Goal: Task Accomplishment & Management: Manage account settings

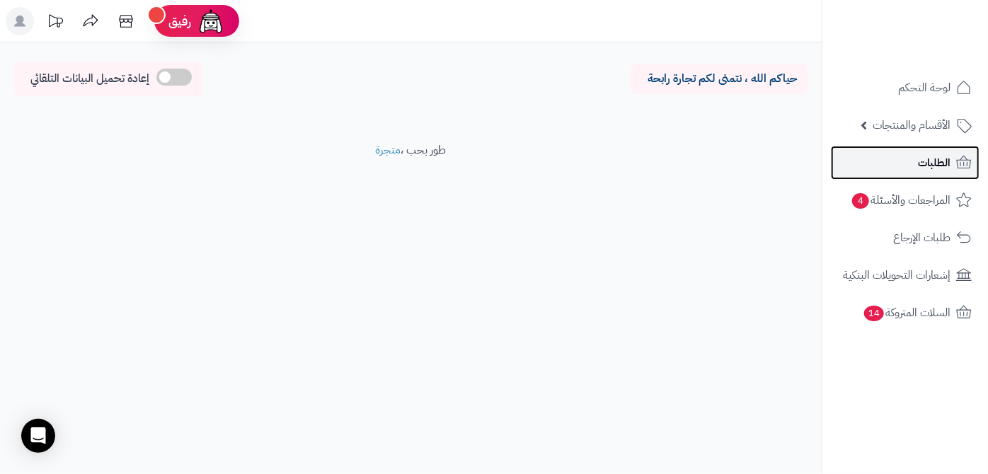
click at [906, 149] on link "الطلبات" at bounding box center [905, 163] width 149 height 34
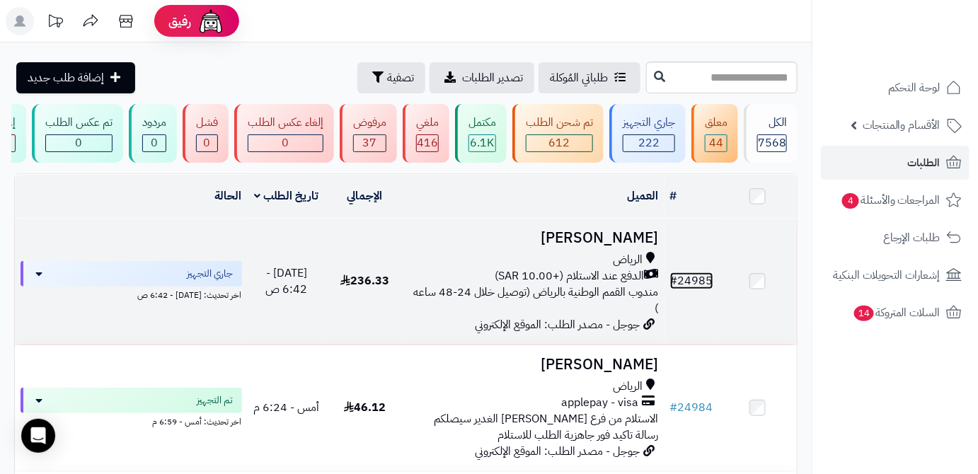
click at [686, 287] on link "# 24985" at bounding box center [691, 280] width 43 height 17
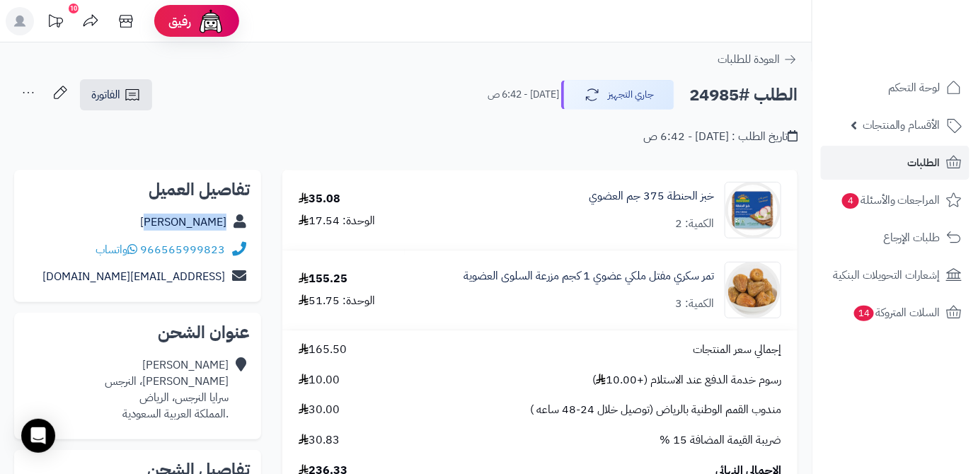
drag, startPoint x: 160, startPoint y: 222, endPoint x: 229, endPoint y: 231, distance: 69.2
click at [230, 231] on div "حسين الشهري" at bounding box center [137, 223] width 224 height 28
copy div "حسين الشهري"
drag, startPoint x: 142, startPoint y: 243, endPoint x: 253, endPoint y: 242, distance: 111.1
click at [253, 242] on div "تفاصيل العميل حسين الشهري 966565999823 واتساب abolara1978@gmail.com" at bounding box center [137, 236] width 247 height 133
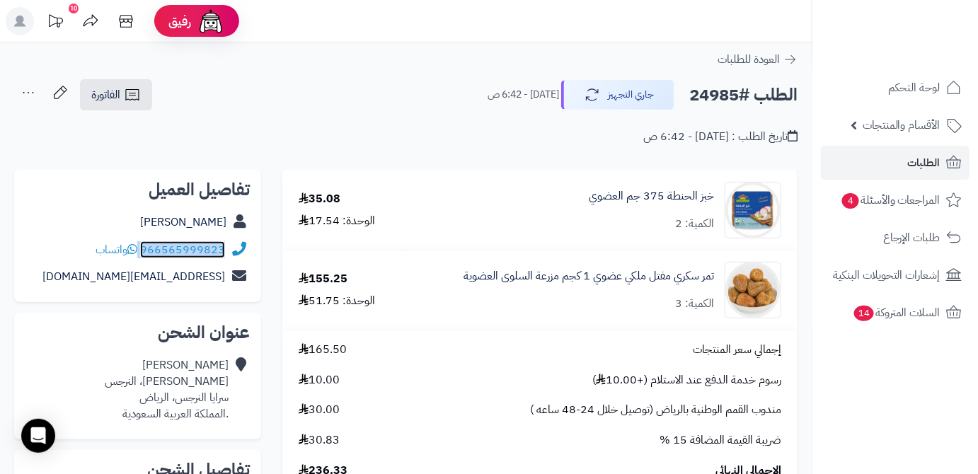
copy div "966565999823"
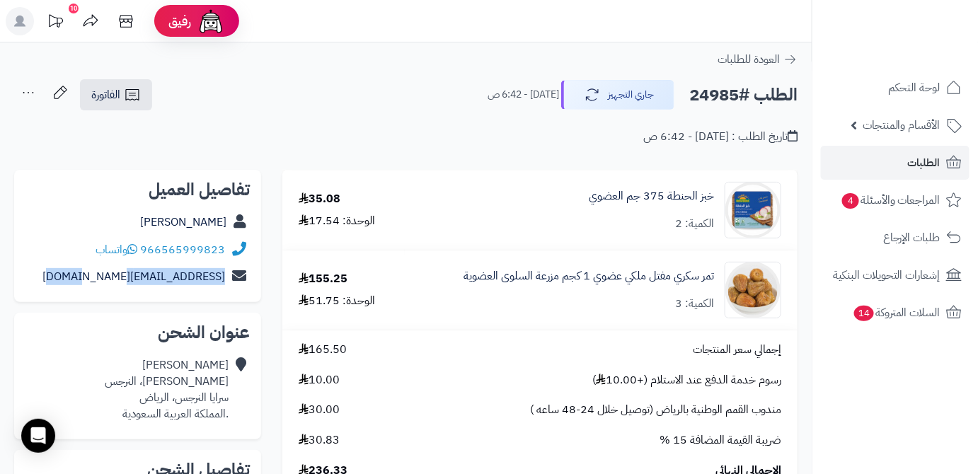
drag, startPoint x: 91, startPoint y: 279, endPoint x: 258, endPoint y: 289, distance: 168.0
click at [258, 289] on div "تفاصيل العميل حسين الشهري 966565999823 واتساب abolara1978@gmail.com" at bounding box center [137, 236] width 247 height 133
copy div "abolara1978@gmail.com"
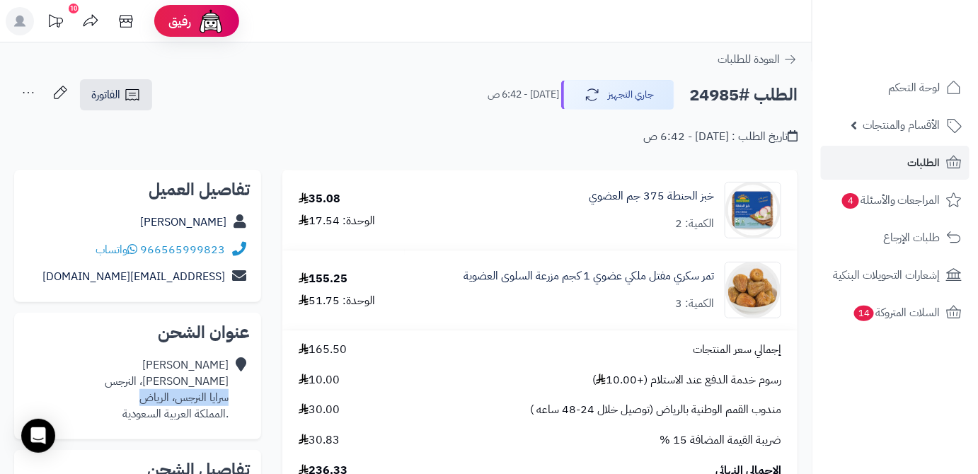
drag, startPoint x: 149, startPoint y: 400, endPoint x: 229, endPoint y: 403, distance: 80.0
click at [229, 403] on div "حسين الشهري حمزة بن إبراهيم، النرجس سرايا النرجس، الرياض .المملكة العربية السعو…" at bounding box center [137, 390] width 224 height 76
copy div "سرايا النرجس، الرياض"
click at [710, 100] on h2 "الطلب #24985" at bounding box center [743, 95] width 108 height 29
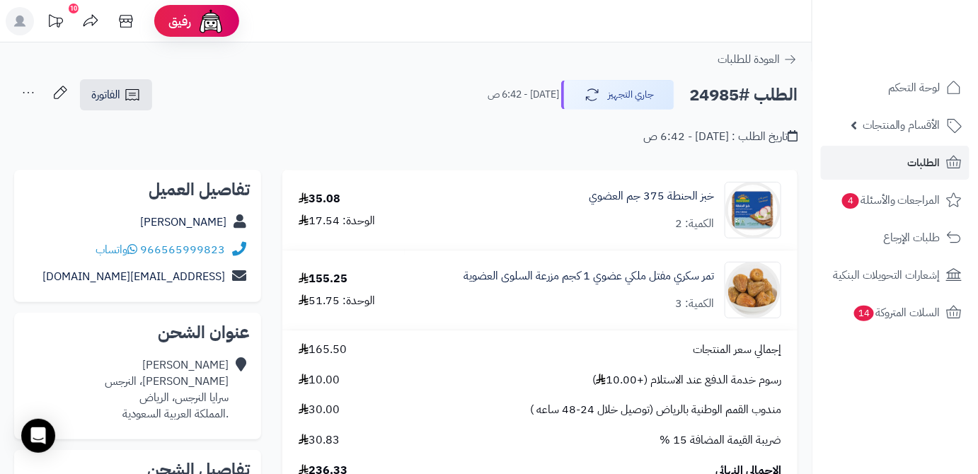
copy h2 "24985"
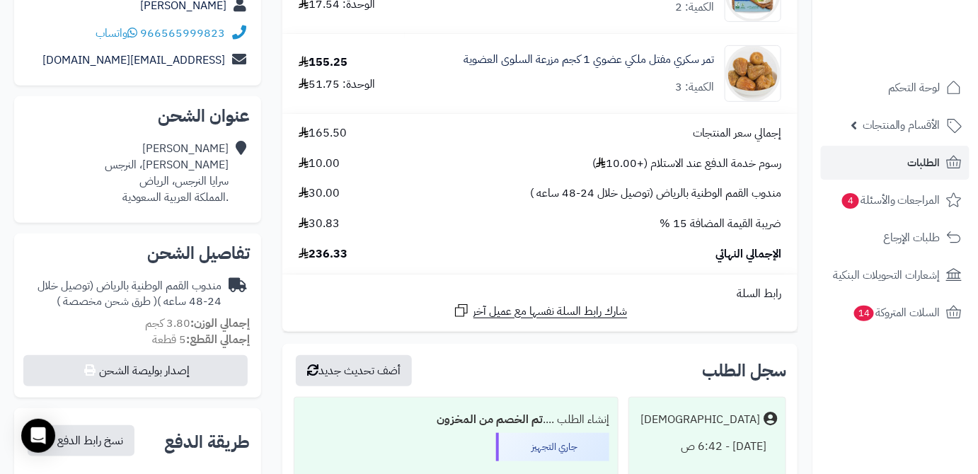
scroll to position [321, 0]
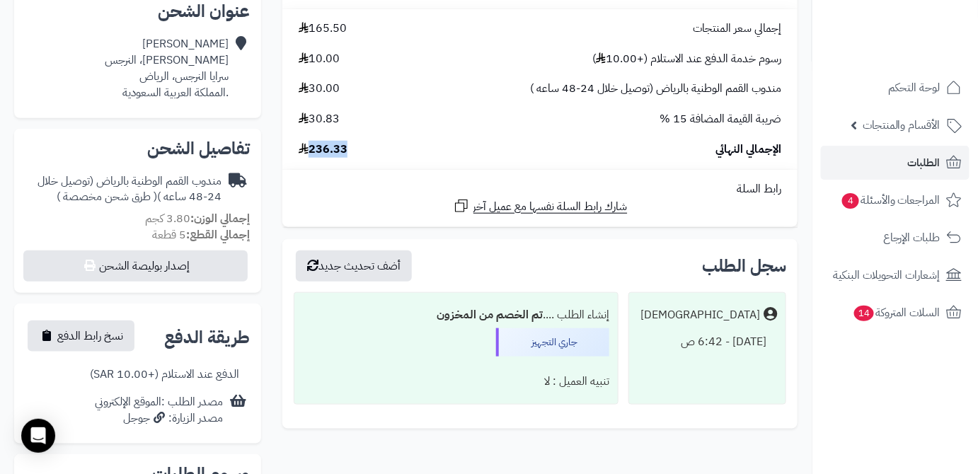
drag, startPoint x: 330, startPoint y: 151, endPoint x: 355, endPoint y: 153, distance: 25.6
click at [355, 153] on div "الإجمالي النهائي 236.33" at bounding box center [540, 150] width 504 height 16
copy span "236.33"
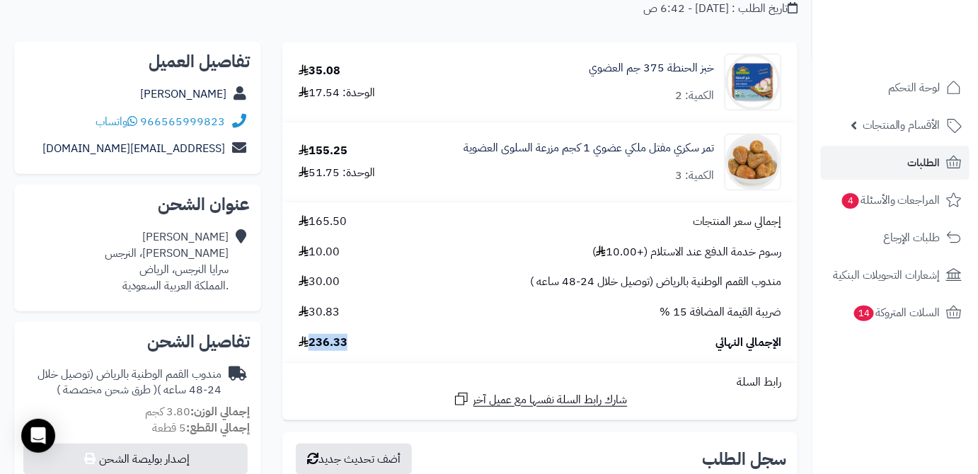
scroll to position [64, 0]
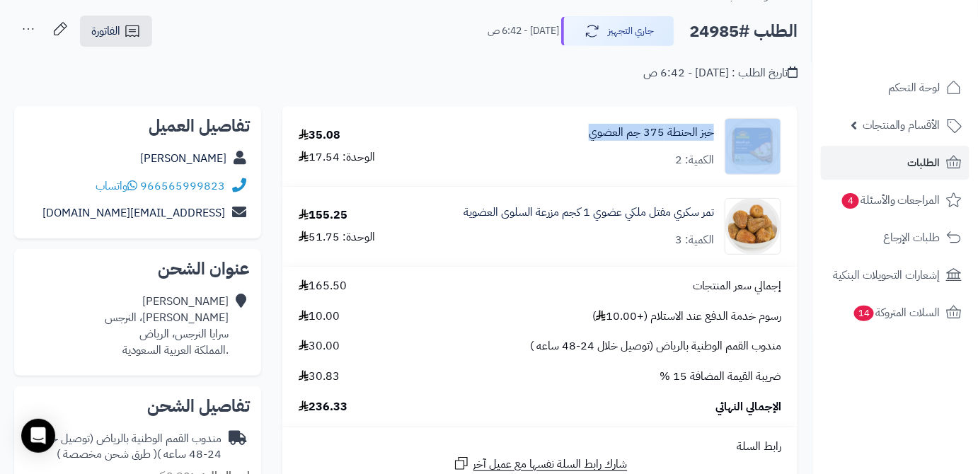
drag, startPoint x: 584, startPoint y: 138, endPoint x: 732, endPoint y: 144, distance: 148.0
click at [732, 144] on div "خبز الحنطة 375 جم العضوي الكمية: 2" at bounding box center [600, 146] width 381 height 57
copy div "خبز الحنطة 375 جم العضوي"
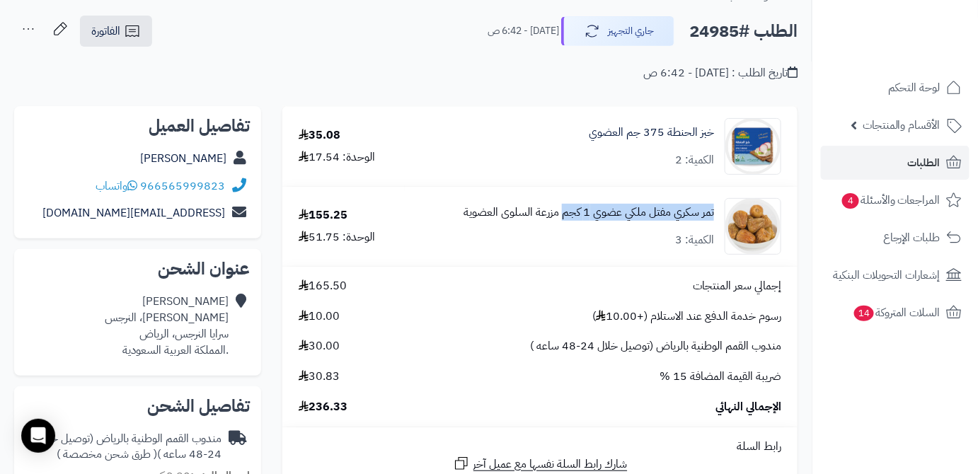
drag, startPoint x: 719, startPoint y: 213, endPoint x: 570, endPoint y: 219, distance: 148.7
click at [563, 175] on div "تمر سكري مفتل ملكي عضوي 1 كجم مزرعة السلوى العضوية الكمية: 3" at bounding box center [600, 146] width 381 height 57
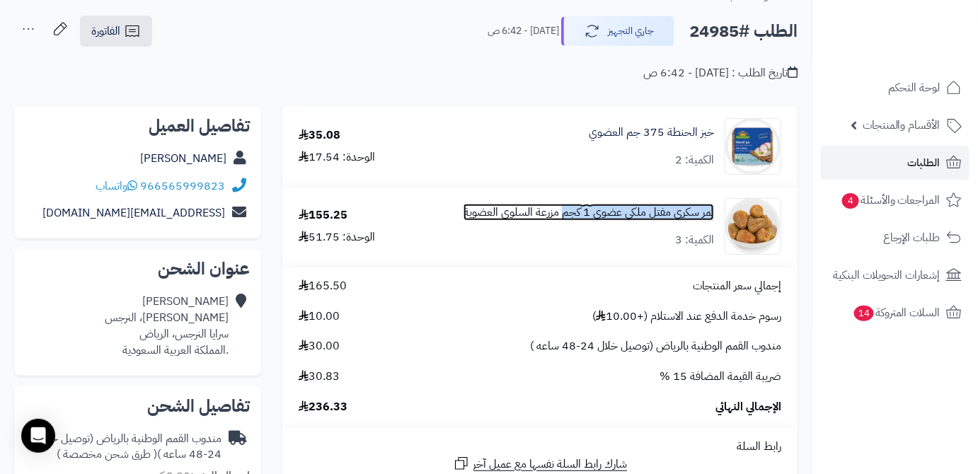
copy link "تمر سكري مفتل ملكي عضوي 1 كجم"
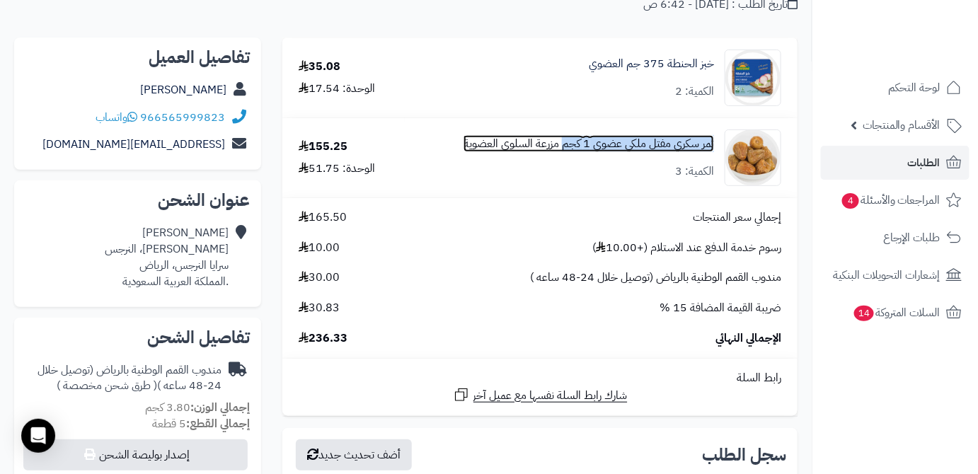
scroll to position [386, 0]
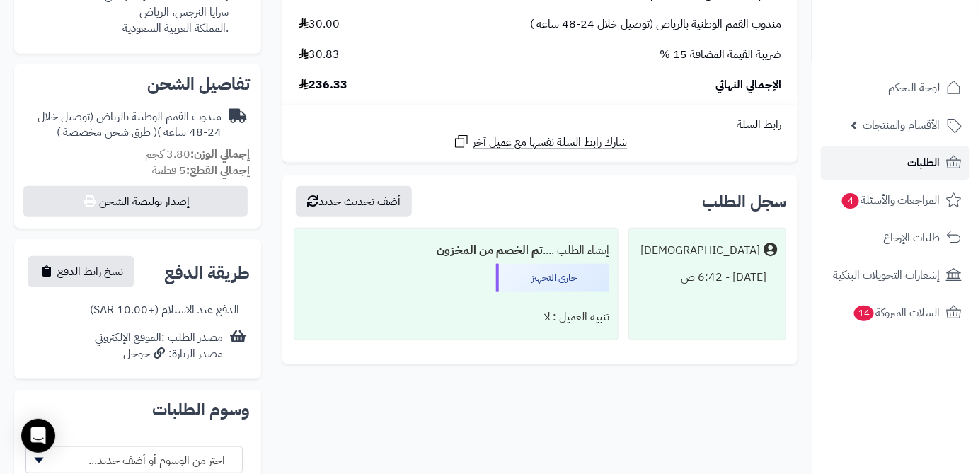
click at [923, 168] on span "الطلبات" at bounding box center [924, 163] width 33 height 20
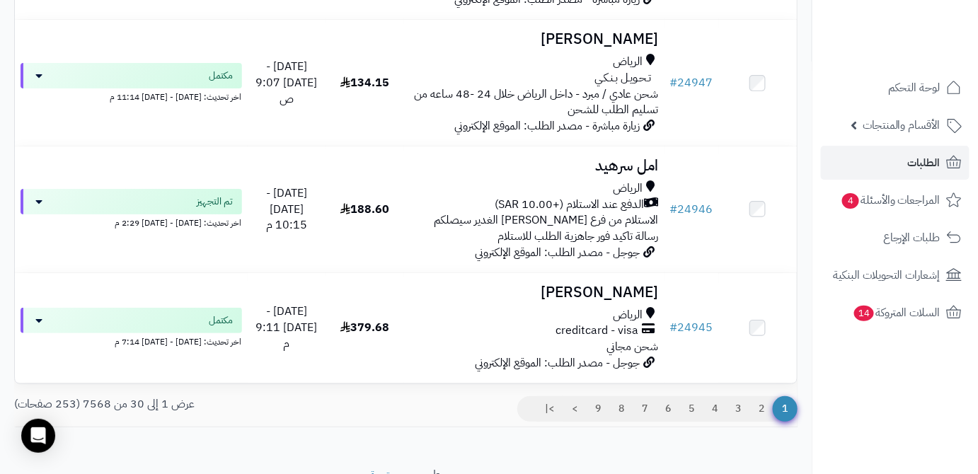
scroll to position [3581, 0]
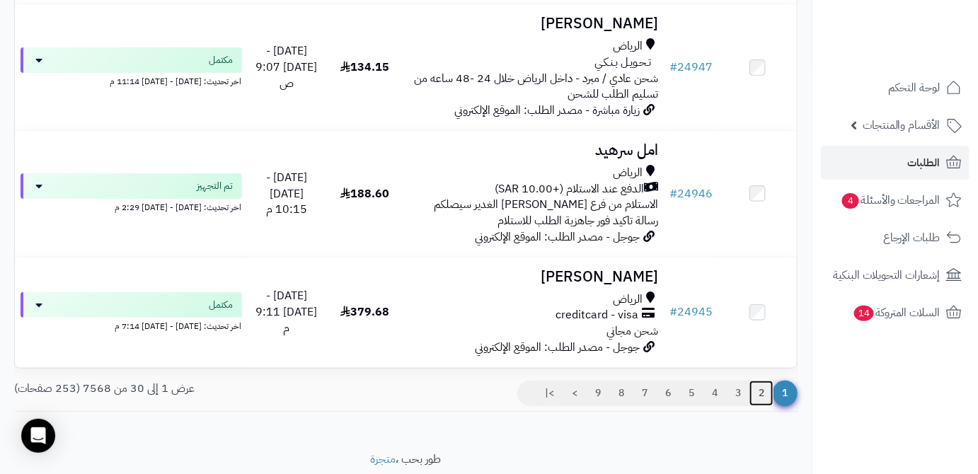
click at [760, 381] on link "2" at bounding box center [761, 393] width 24 height 25
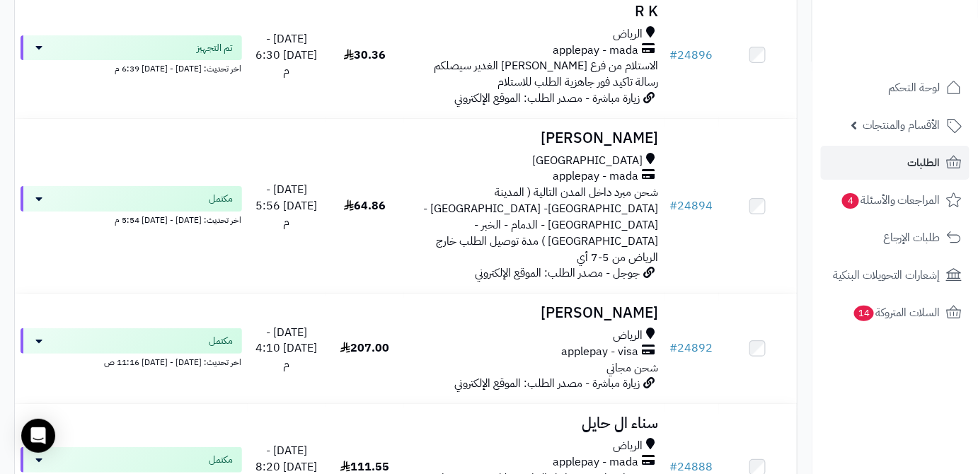
scroll to position [3598, 0]
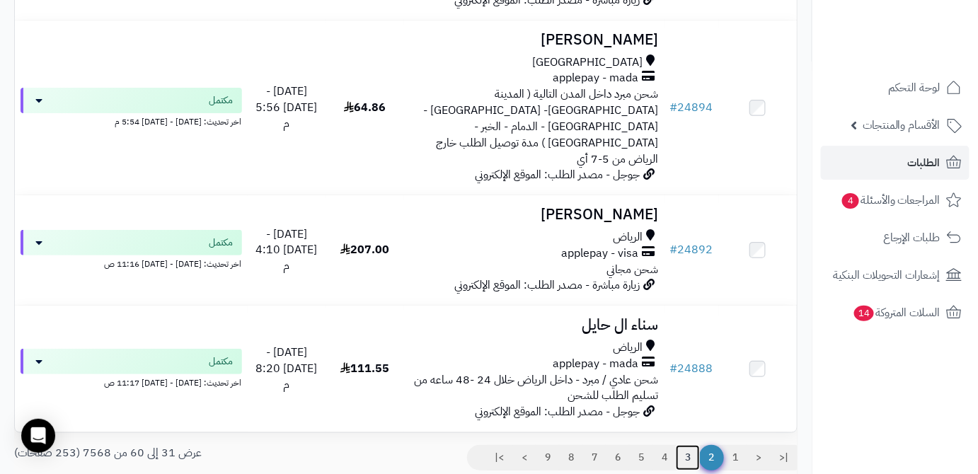
click at [686, 445] on link "3" at bounding box center [688, 457] width 24 height 25
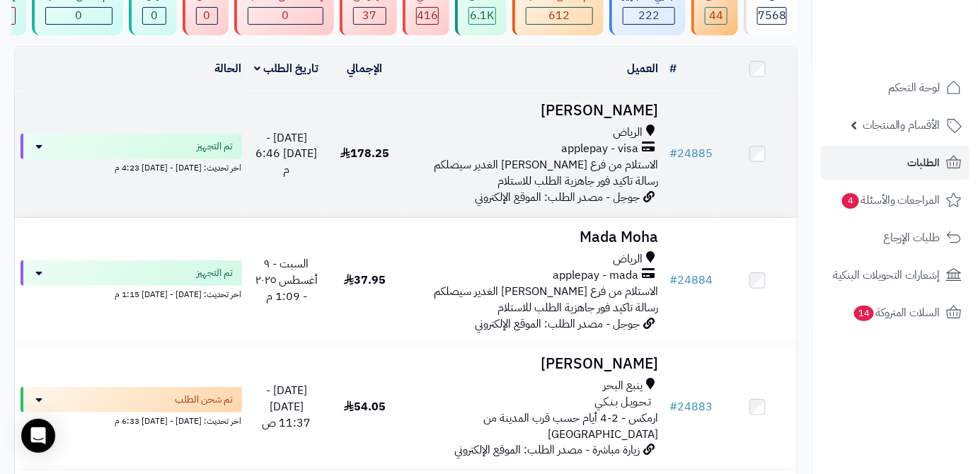
scroll to position [257, 0]
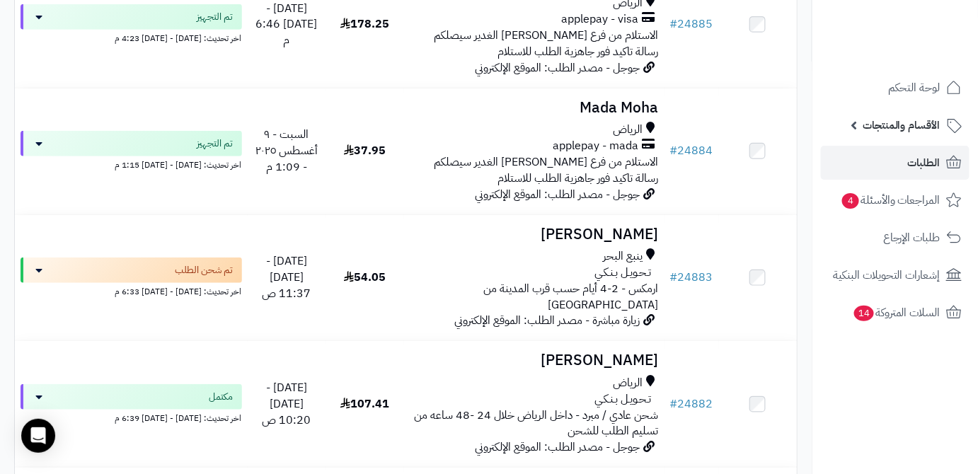
drag, startPoint x: 838, startPoint y: 117, endPoint x: 859, endPoint y: 152, distance: 40.3
click at [839, 117] on link "الأقسام والمنتجات" at bounding box center [895, 125] width 149 height 34
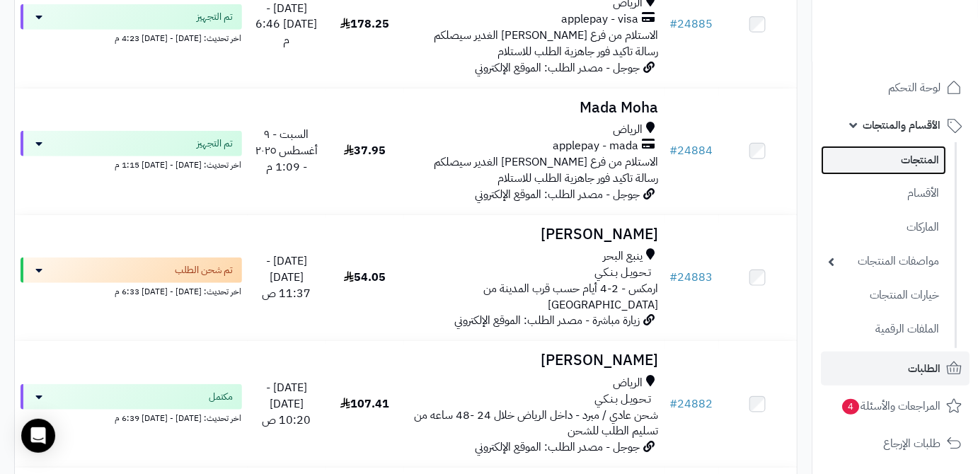
click at [860, 154] on link "المنتجات" at bounding box center [883, 160] width 125 height 29
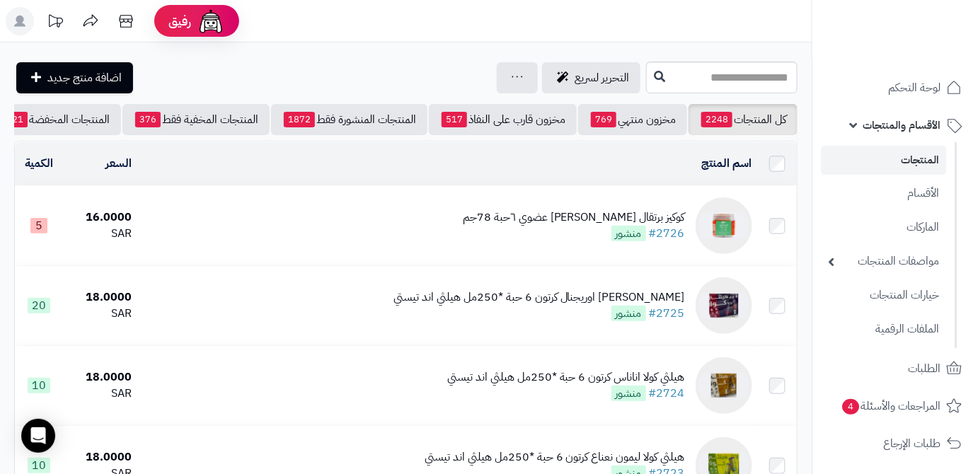
scroll to position [0, -149]
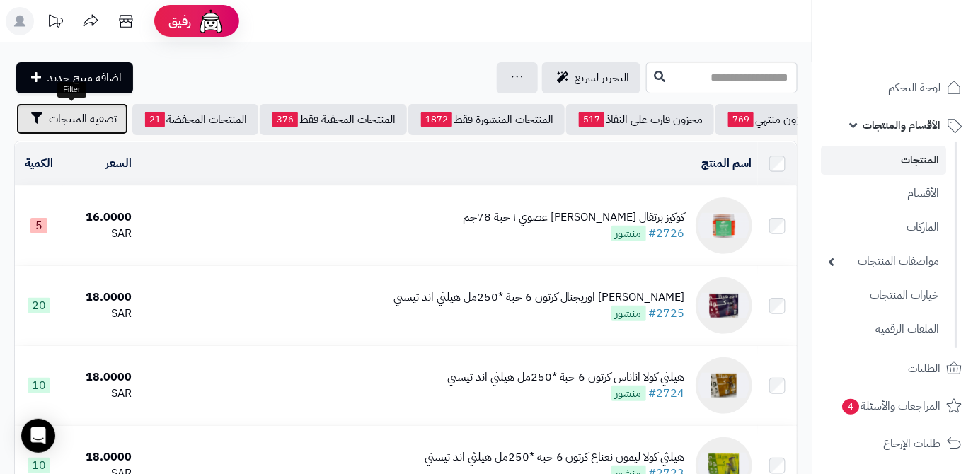
click at [54, 125] on span "تصفية المنتجات" at bounding box center [83, 118] width 68 height 17
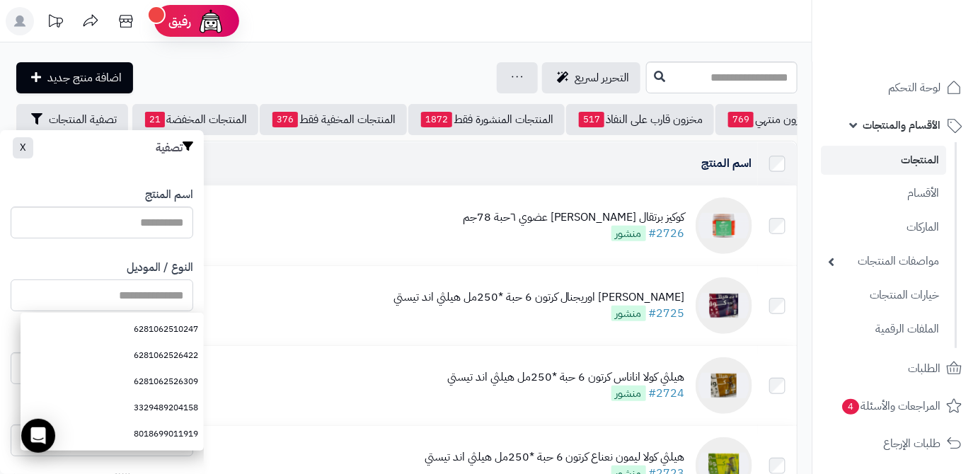
paste input "**********"
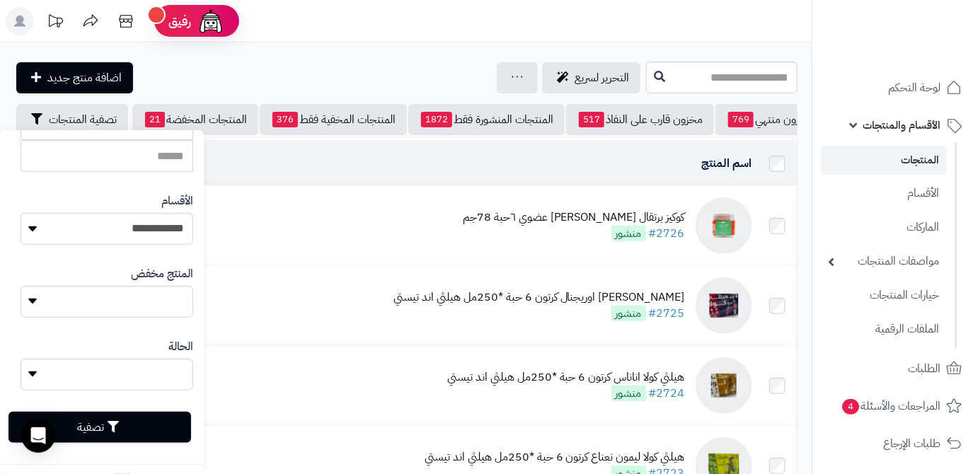
scroll to position [391, 0]
type input "**********"
click at [154, 419] on button "تصفية" at bounding box center [99, 425] width 183 height 31
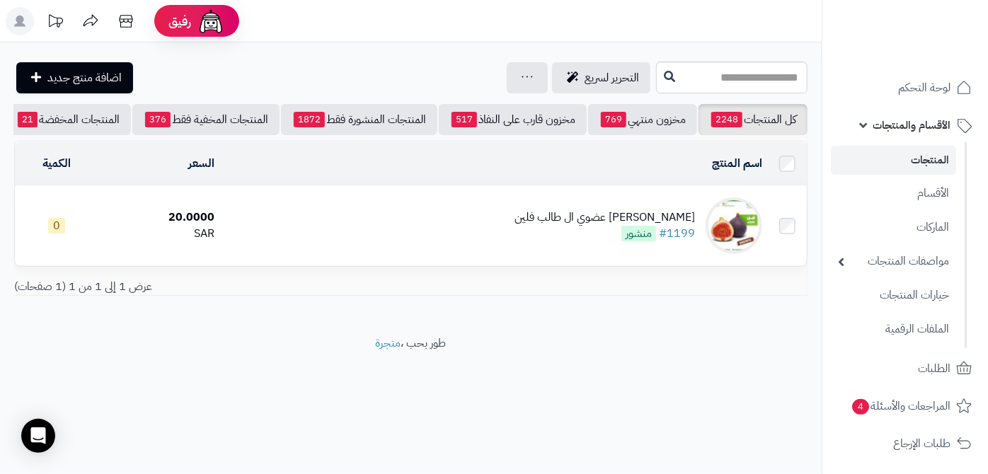
click at [589, 224] on div "[PERSON_NAME] عضوي ال طالب فلين" at bounding box center [604, 217] width 180 height 16
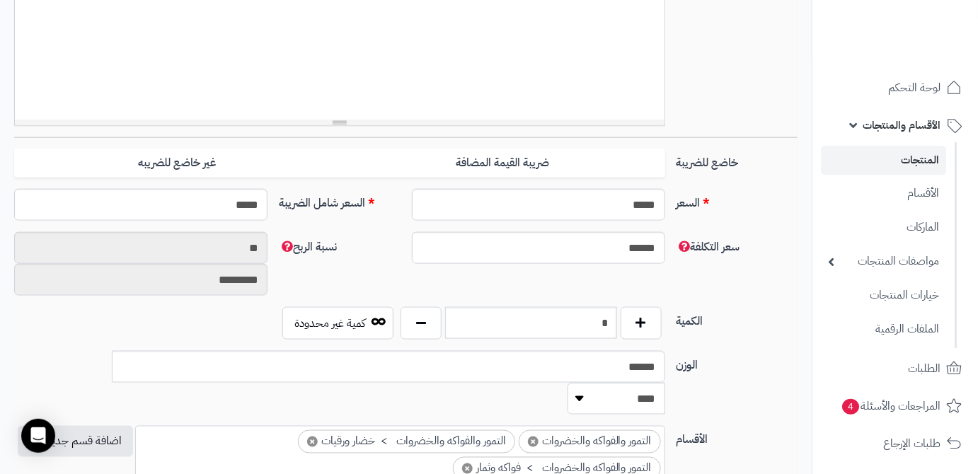
scroll to position [514, 0]
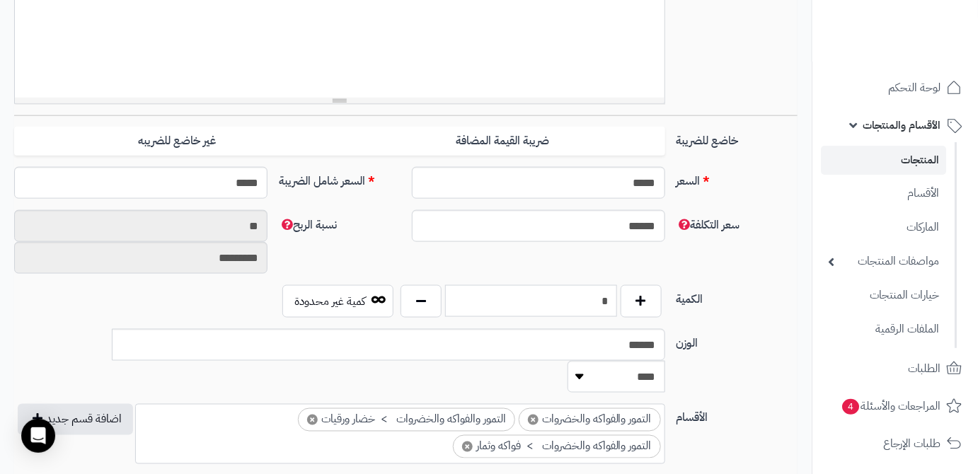
click at [574, 303] on input "*" at bounding box center [531, 301] width 172 height 32
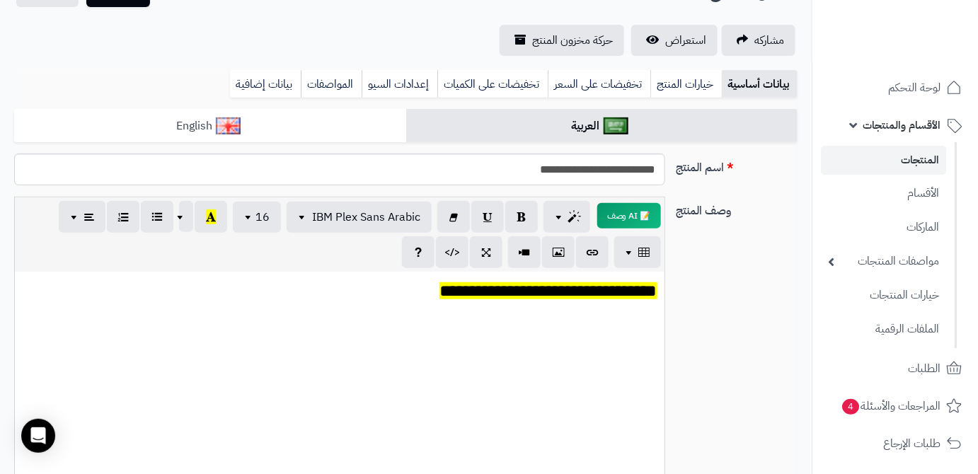
scroll to position [0, 0]
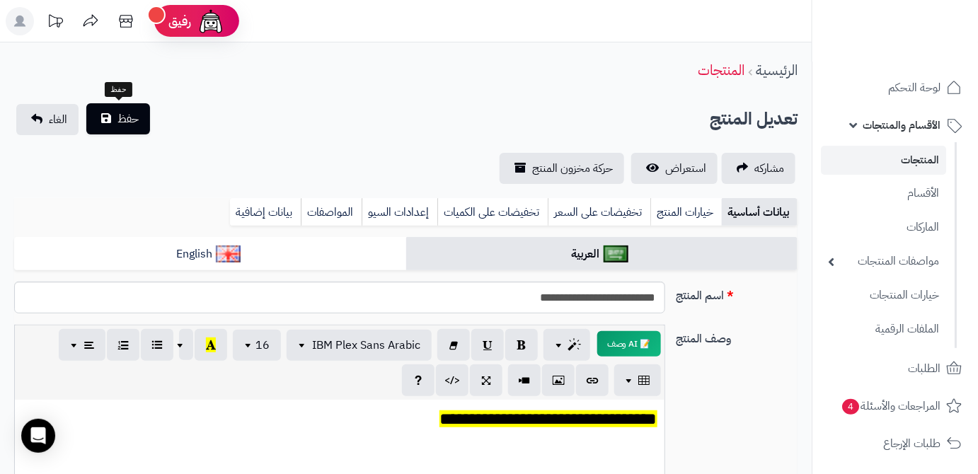
type input "*"
click at [122, 117] on span "حفظ" at bounding box center [127, 118] width 21 height 17
